Goal: Task Accomplishment & Management: Use online tool/utility

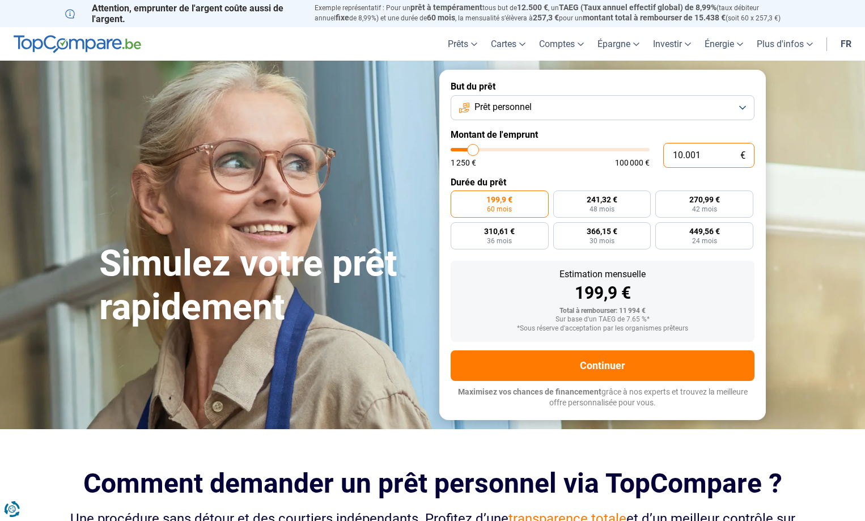
click at [672, 156] on input "10.001" at bounding box center [708, 155] width 91 height 25
type input "20.001"
type input "20000"
type input "20.001"
type input "20000"
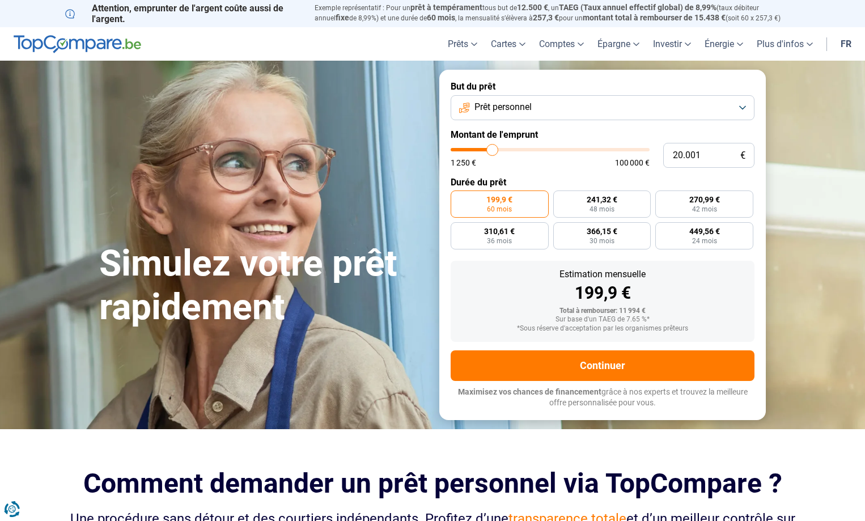
radio input "false"
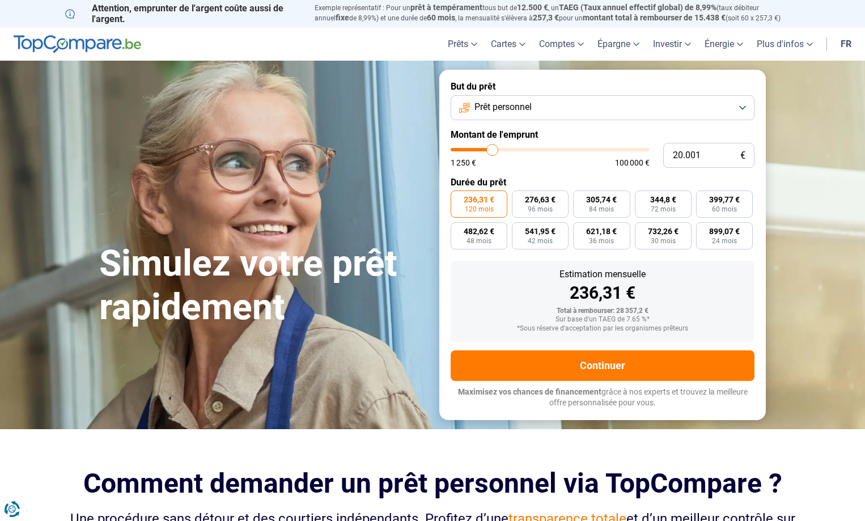
click at [741, 294] on div "236,31 €" at bounding box center [603, 293] width 286 height 17
click at [209, 143] on div "Simulez votre prêt rapidement But du prêt Prêt personnel Montant de l'emprunt 2…" at bounding box center [432, 245] width 680 height 350
